Goal: Transaction & Acquisition: Book appointment/travel/reservation

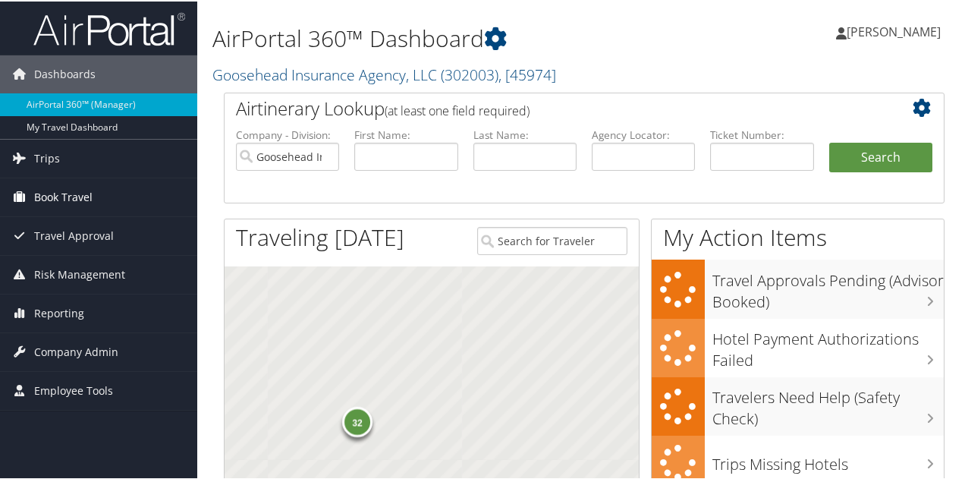
click at [97, 191] on link "Book Travel" at bounding box center [98, 196] width 197 height 38
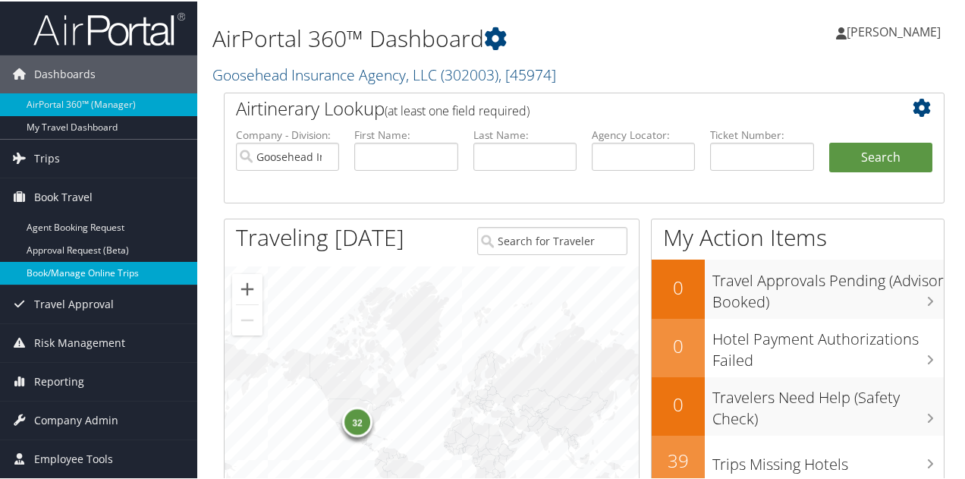
click at [103, 266] on link "Book/Manage Online Trips" at bounding box center [98, 271] width 197 height 23
